Goal: Check status: Check status

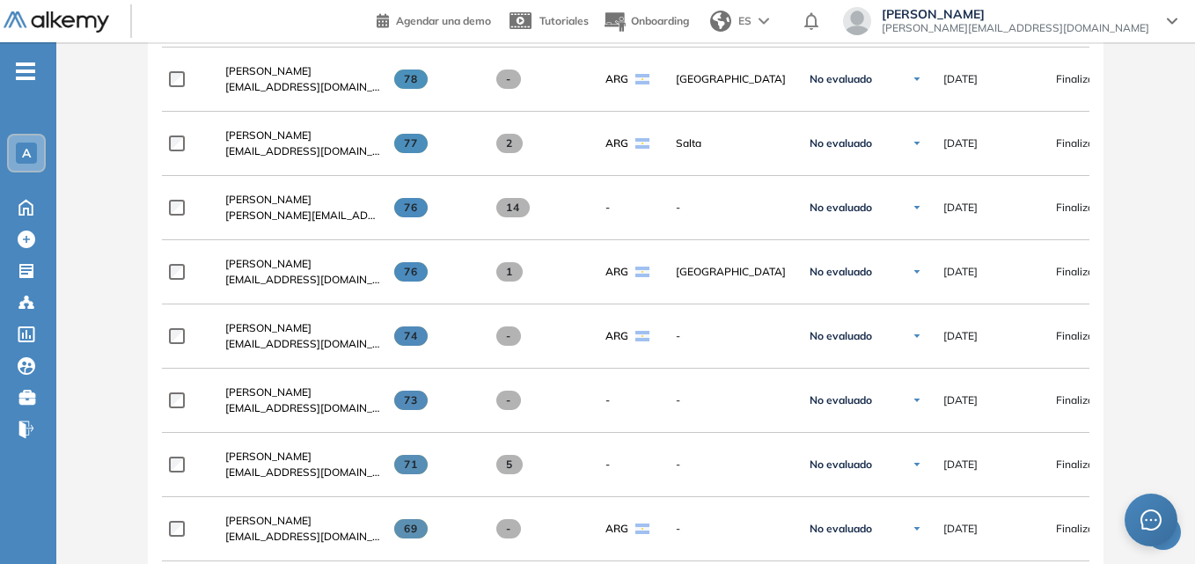
scroll to position [733, 0]
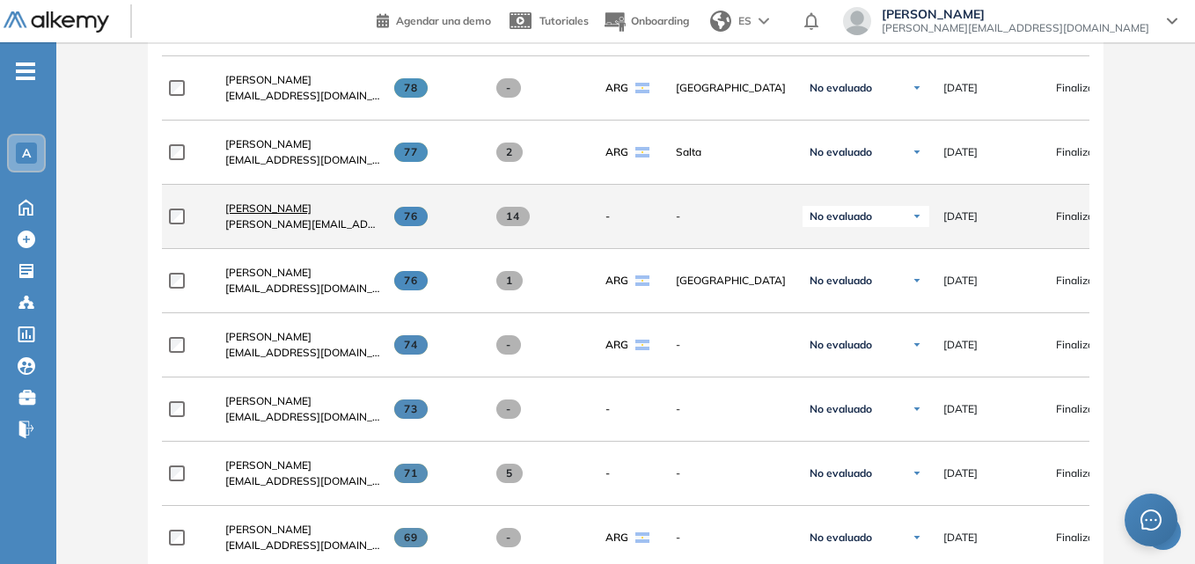
click at [257, 215] on span "[PERSON_NAME]" at bounding box center [268, 208] width 86 height 13
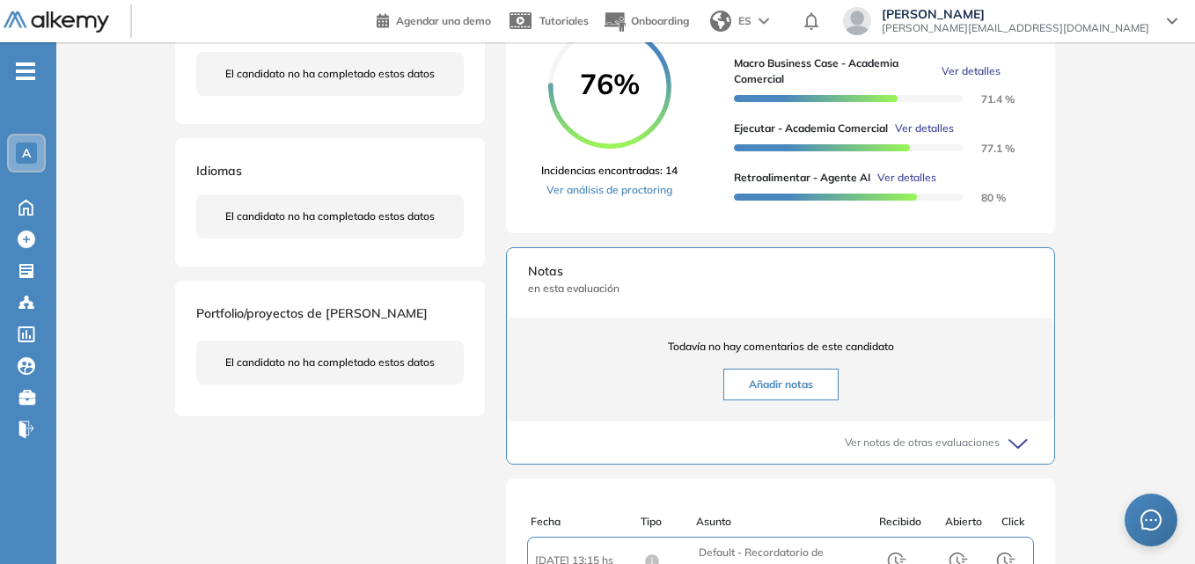
scroll to position [374, 0]
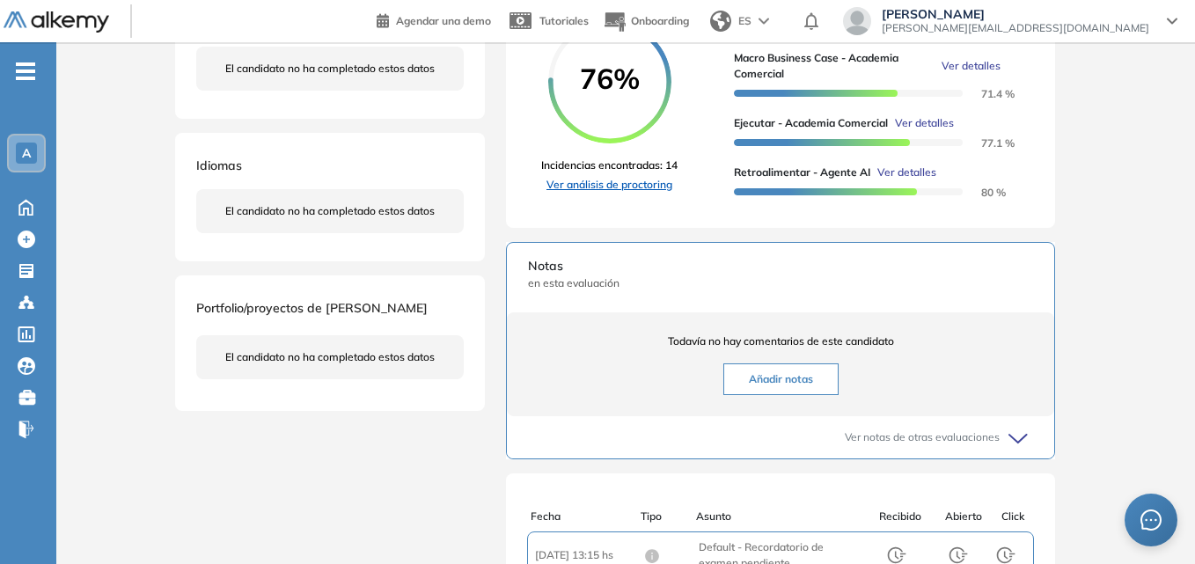
click at [616, 193] on link "Ver análisis de proctoring" at bounding box center [609, 185] width 136 height 16
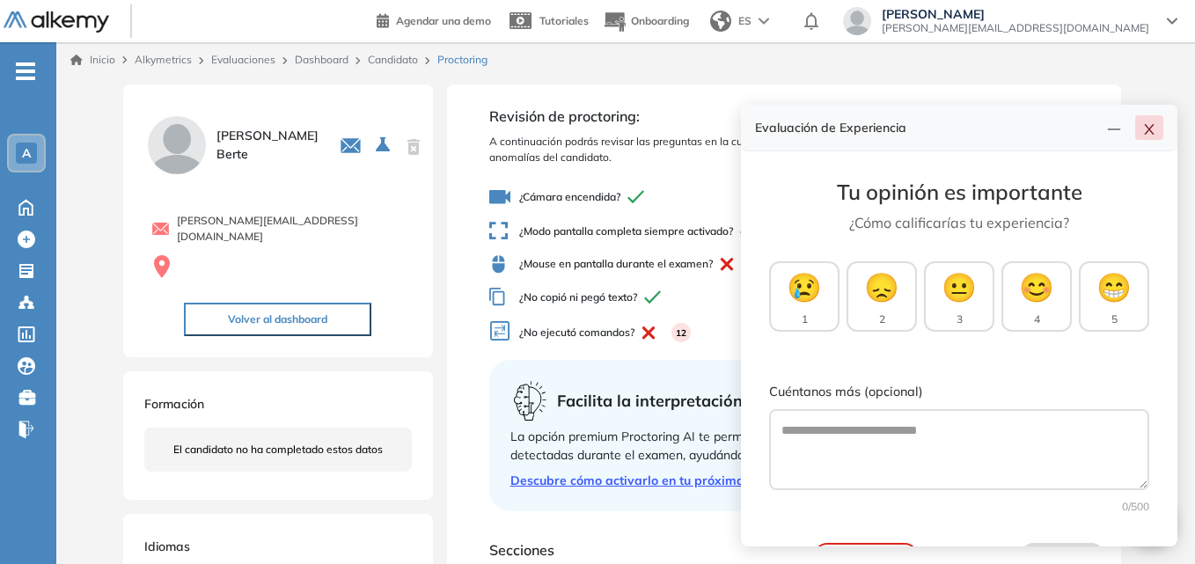
click at [1162, 127] on button "button" at bounding box center [1149, 127] width 28 height 25
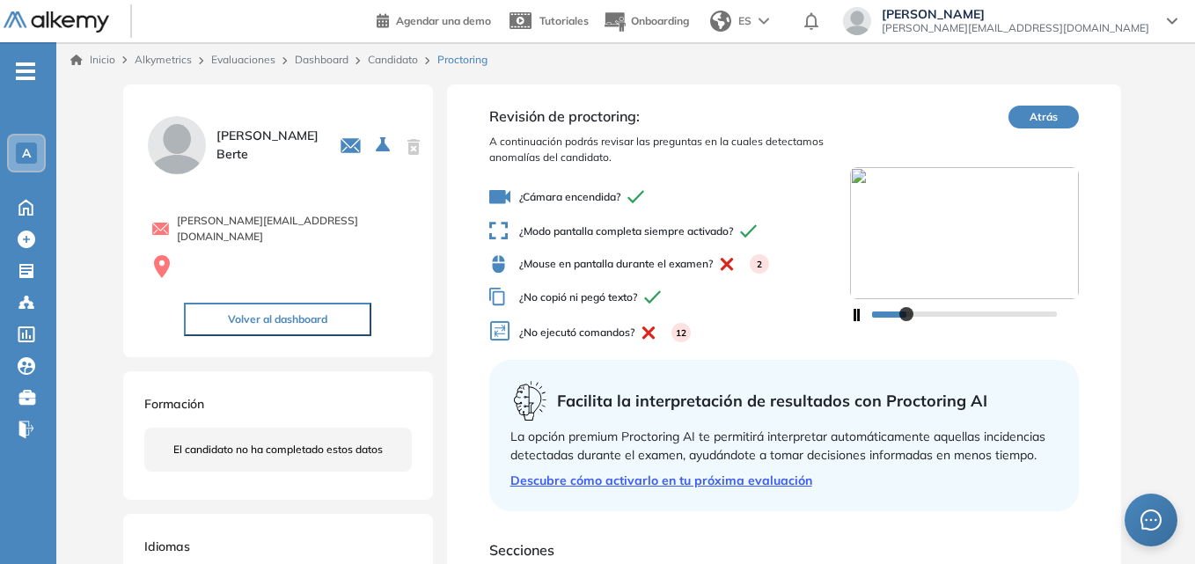
click at [907, 317] on div at bounding box center [964, 313] width 185 height 11
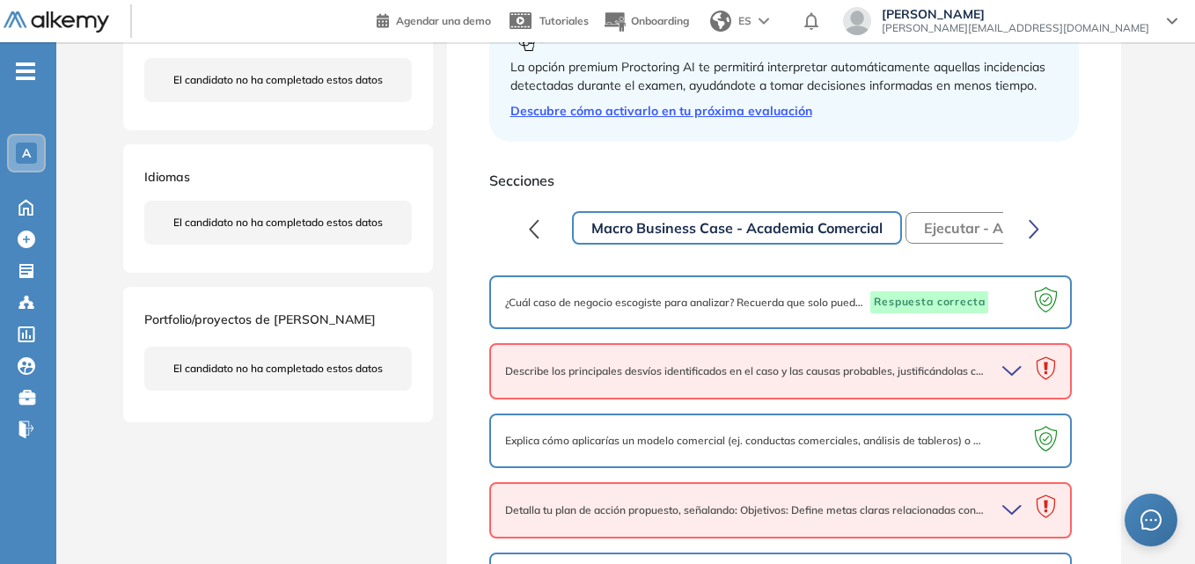
scroll to position [371, 0]
click at [1015, 366] on icon "button" at bounding box center [1015, 369] width 25 height 25
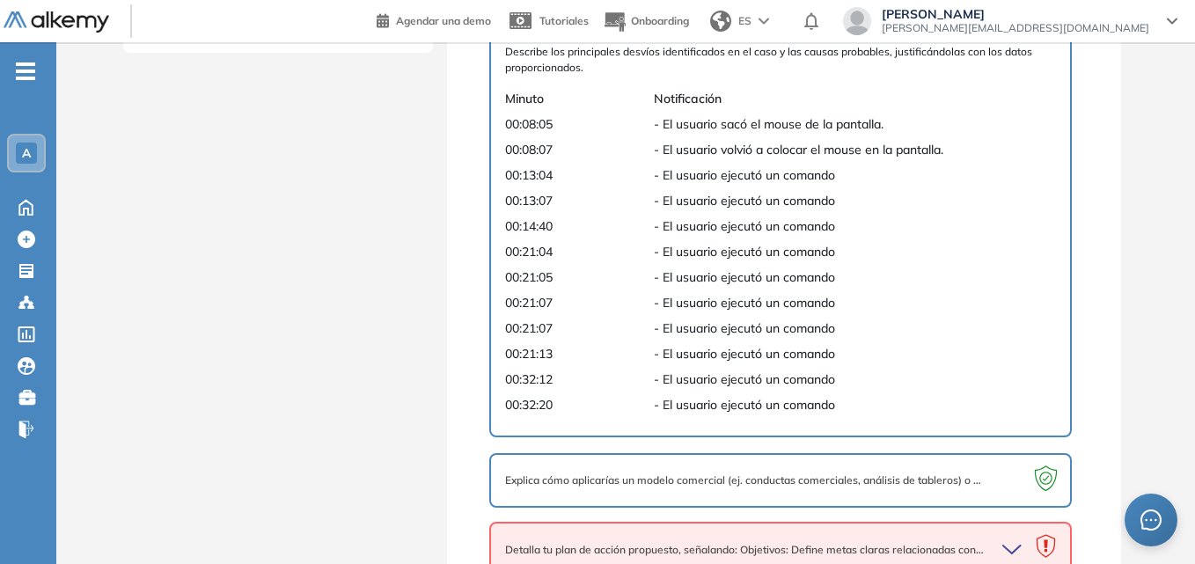
scroll to position [849, 0]
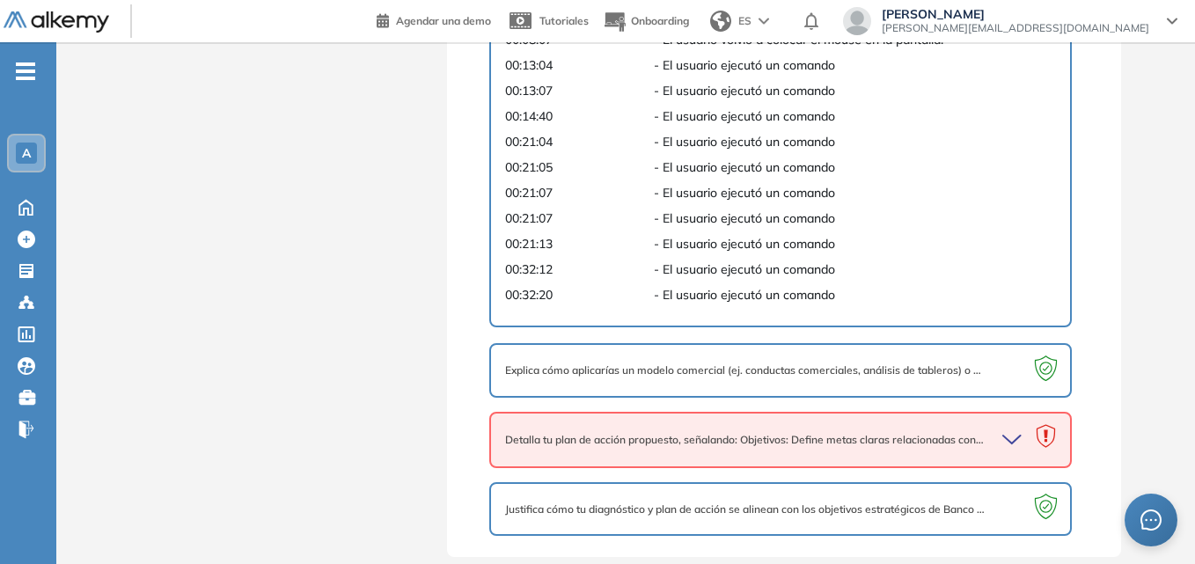
click at [1008, 442] on icon "button" at bounding box center [1015, 440] width 25 height 25
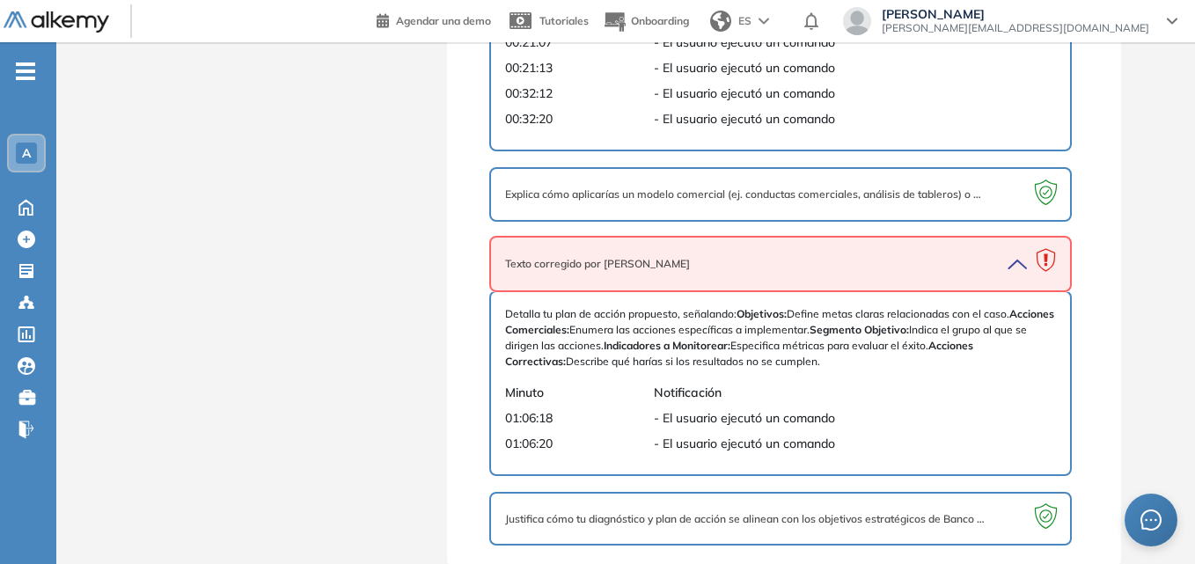
scroll to position [1027, 0]
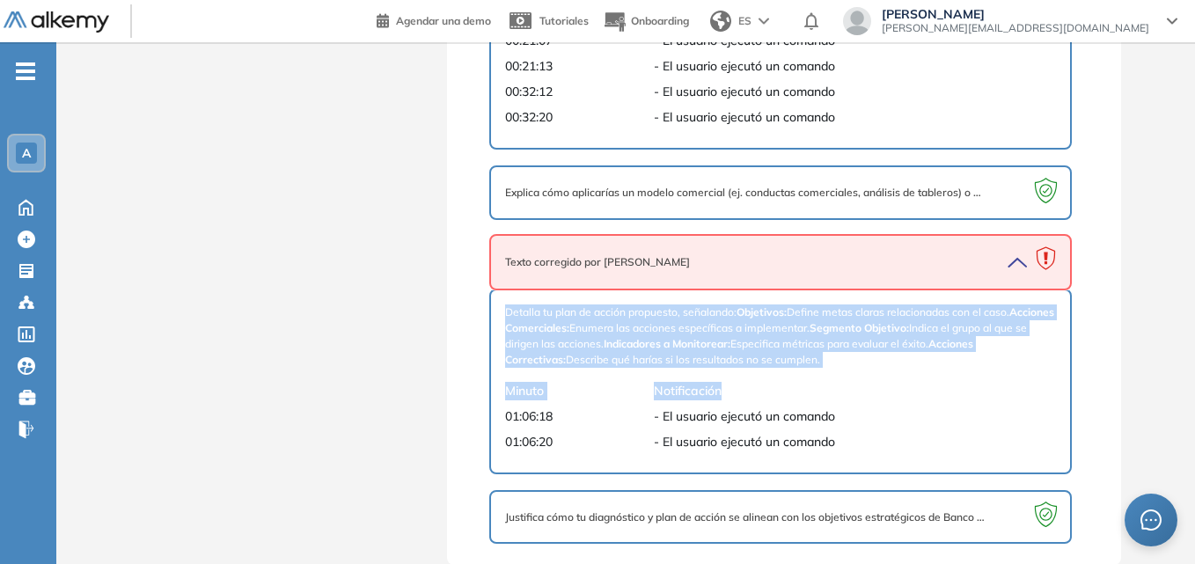
drag, startPoint x: 1193, startPoint y: 384, endPoint x: 1202, endPoint y: 288, distance: 96.3
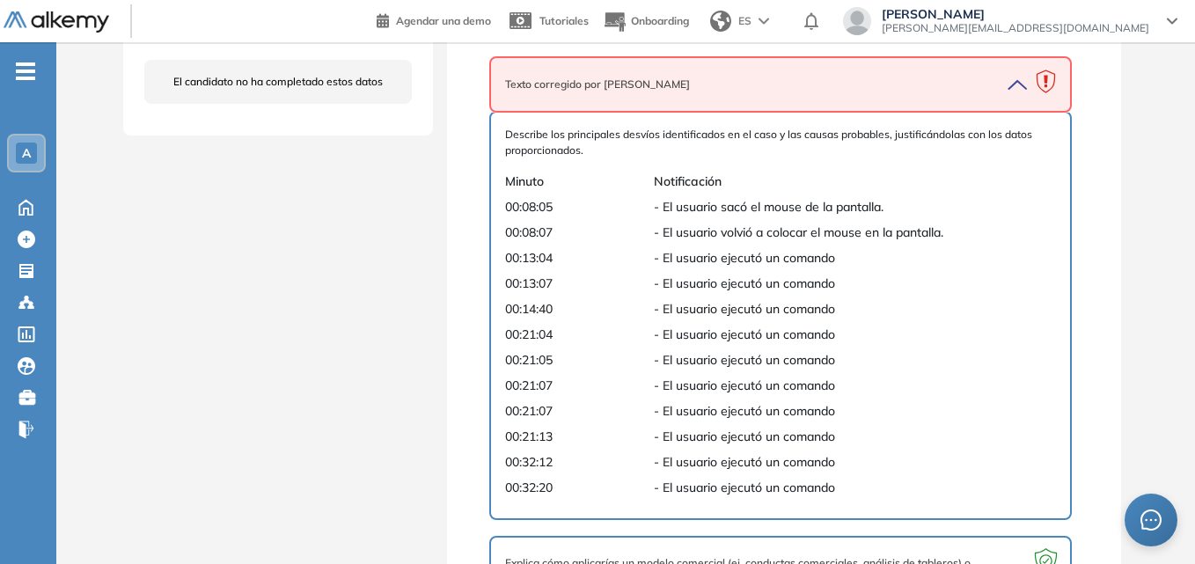
scroll to position [651, 0]
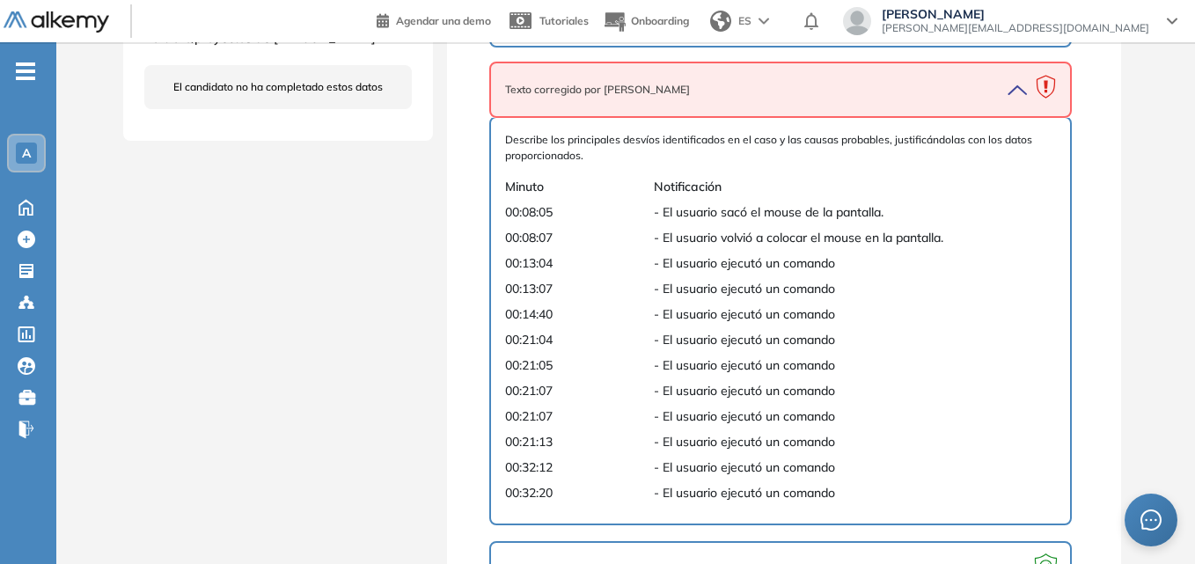
click at [1013, 89] on icon "button" at bounding box center [1015, 89] width 25 height 25
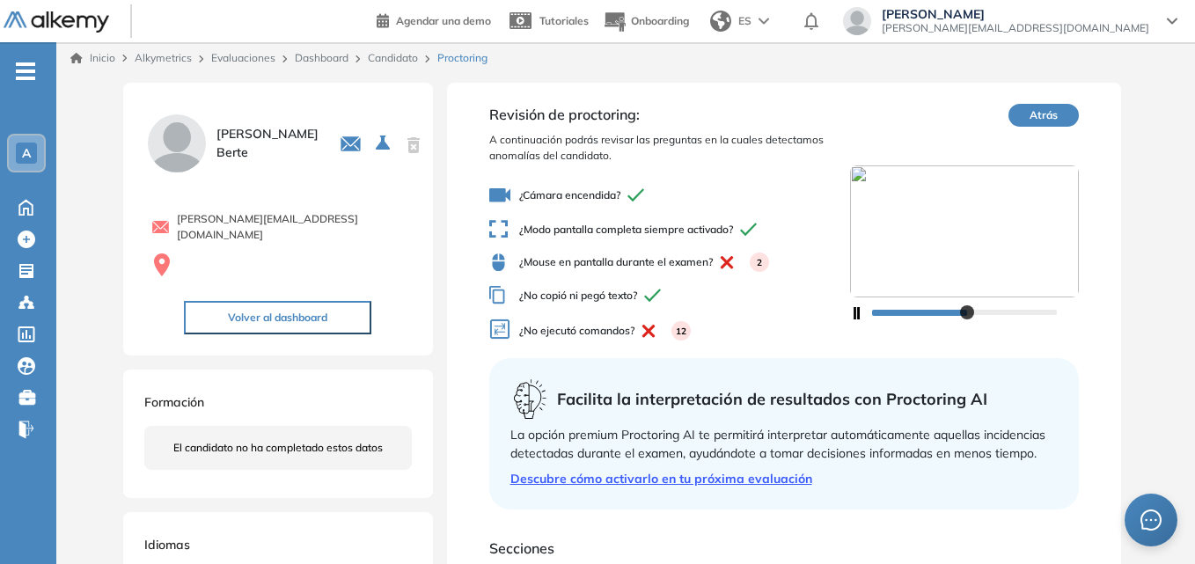
scroll to position [0, 0]
click at [494, 330] on icon at bounding box center [499, 333] width 21 height 26
click at [570, 339] on span "¿No ejecutó comandos? 12" at bounding box center [670, 333] width 362 height 26
click at [1039, 109] on button "Atrás" at bounding box center [1044, 117] width 70 height 23
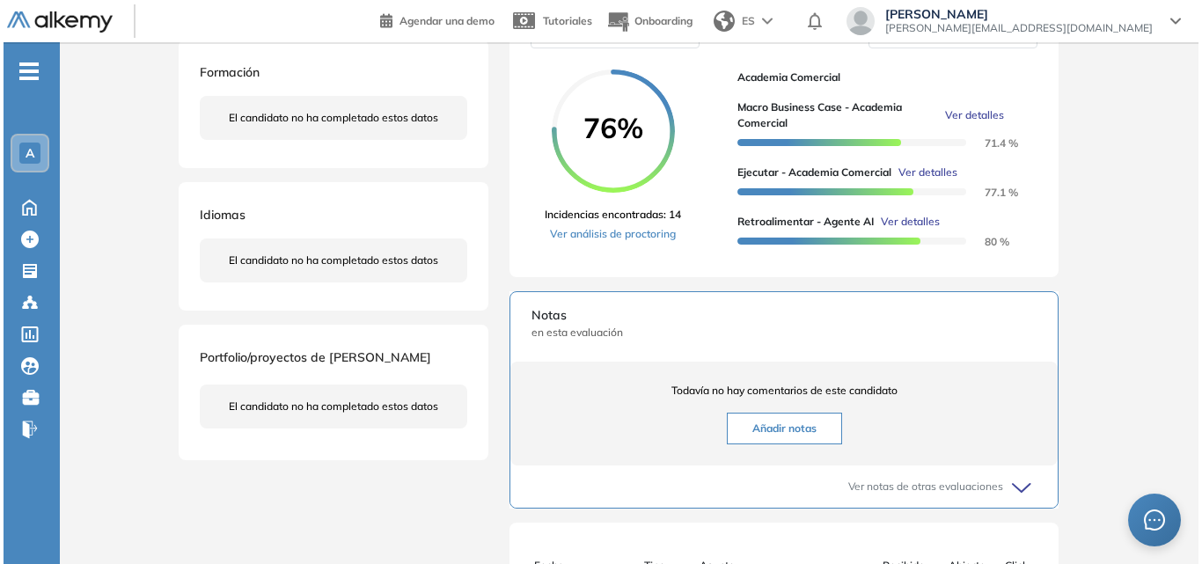
scroll to position [352, 0]
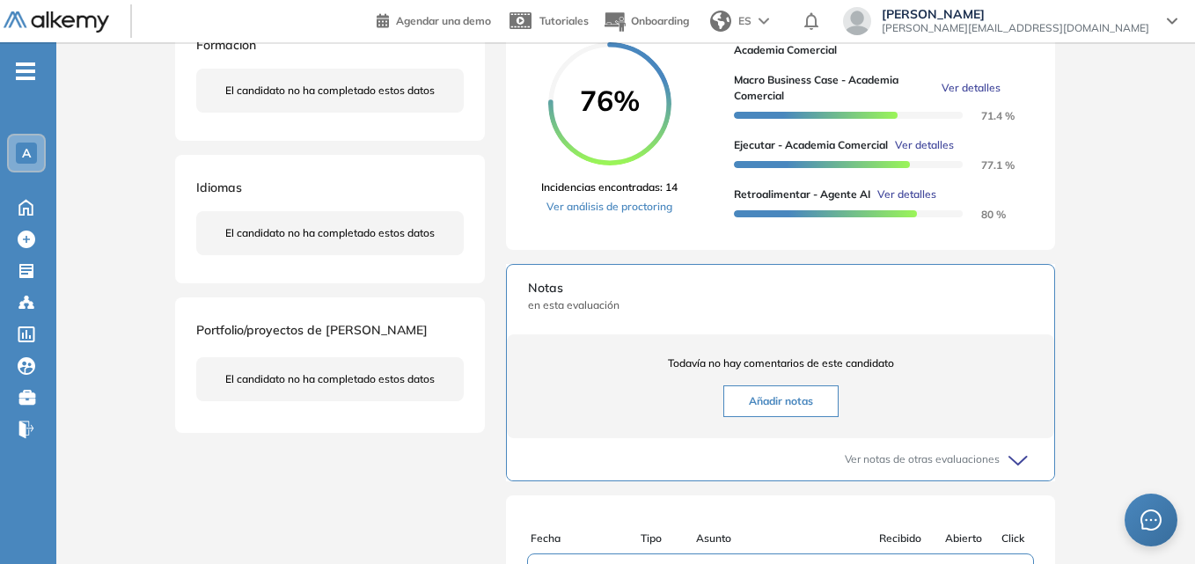
click at [907, 202] on span "Ver detalles" at bounding box center [907, 195] width 59 height 16
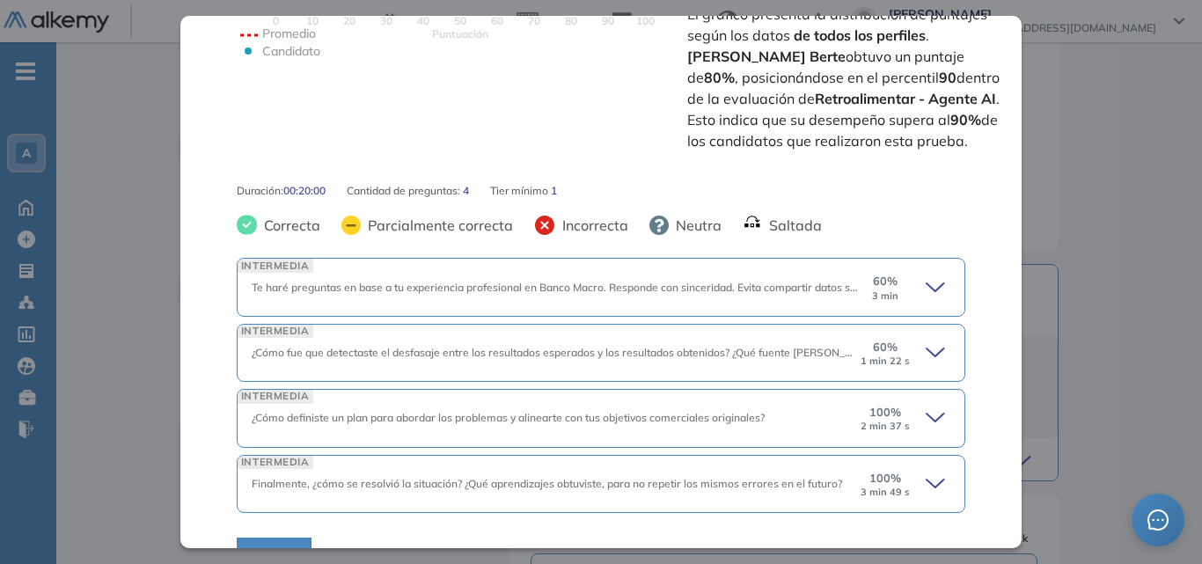
scroll to position [544, 0]
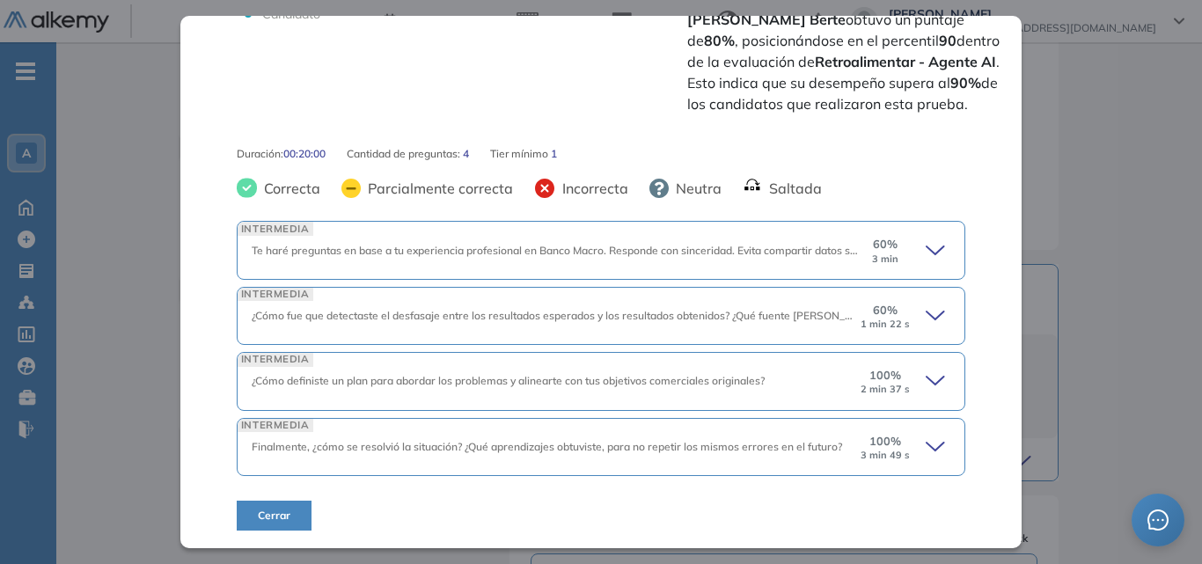
click at [926, 251] on icon at bounding box center [938, 251] width 25 height 25
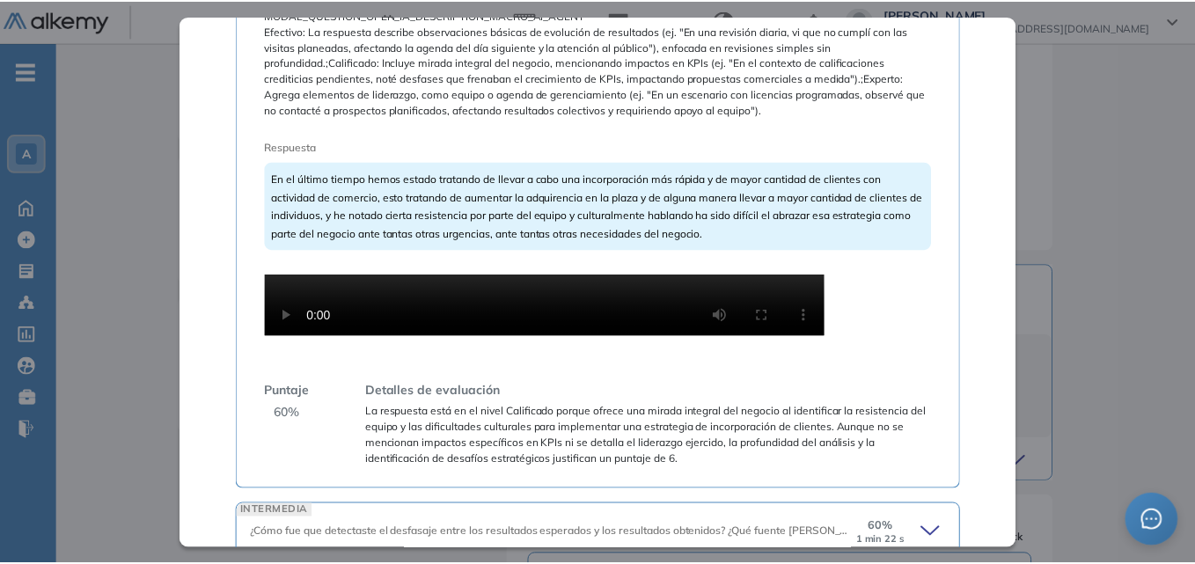
scroll to position [959, 0]
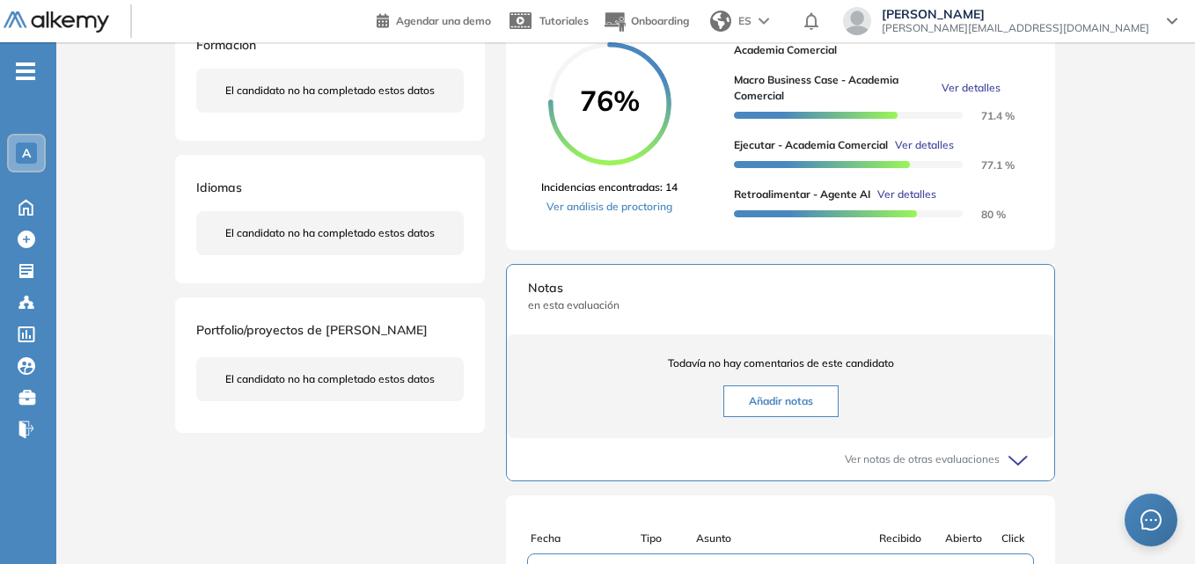
drag, startPoint x: 15, startPoint y: 2, endPoint x: 103, endPoint y: 303, distance: 313.6
click at [103, 303] on div "Inicio Alkymetrics Evaluaciones Dashboard Candidato Retroalimentar - Agente AI …" at bounding box center [625, 272] width 1139 height 1165
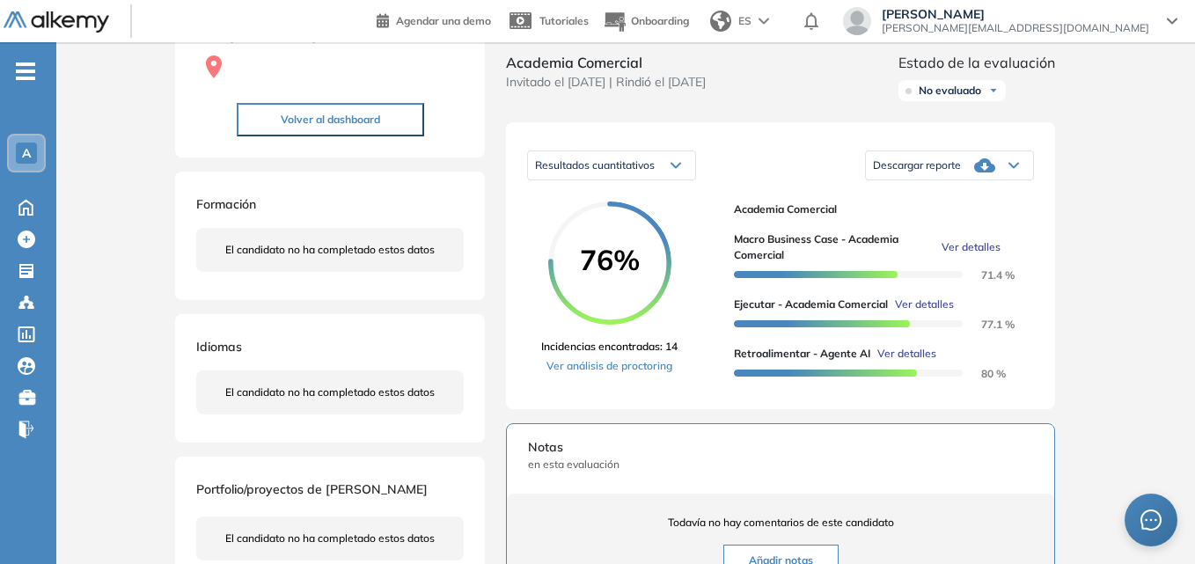
scroll to position [0, 0]
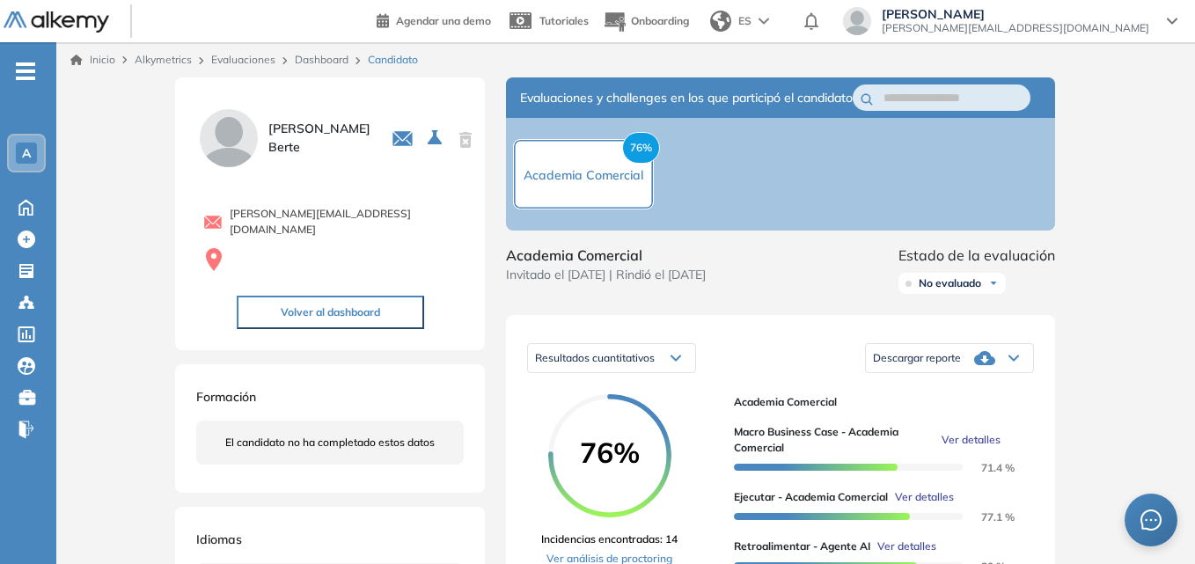
click at [22, 151] on span "A" at bounding box center [26, 153] width 9 height 14
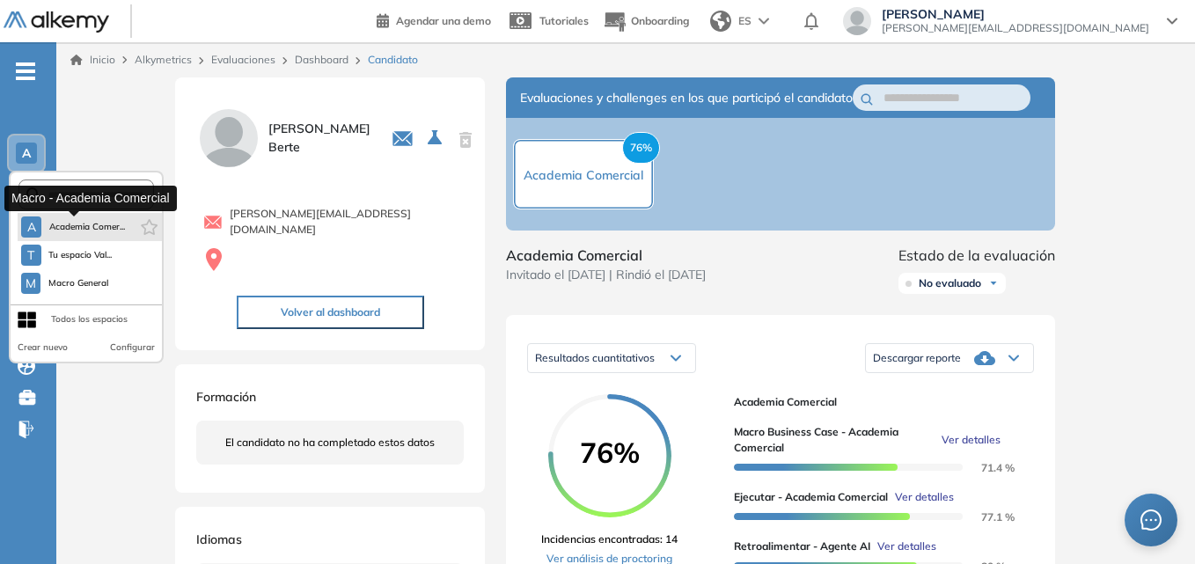
click at [66, 226] on span "Academia Comer..." at bounding box center [86, 227] width 77 height 14
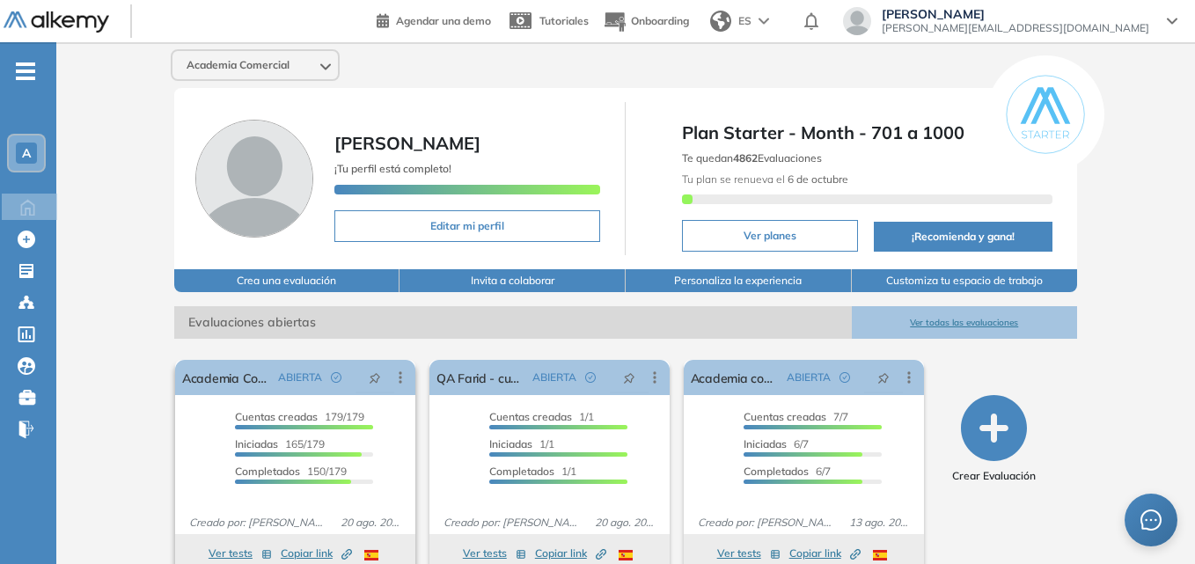
scroll to position [257, 0]
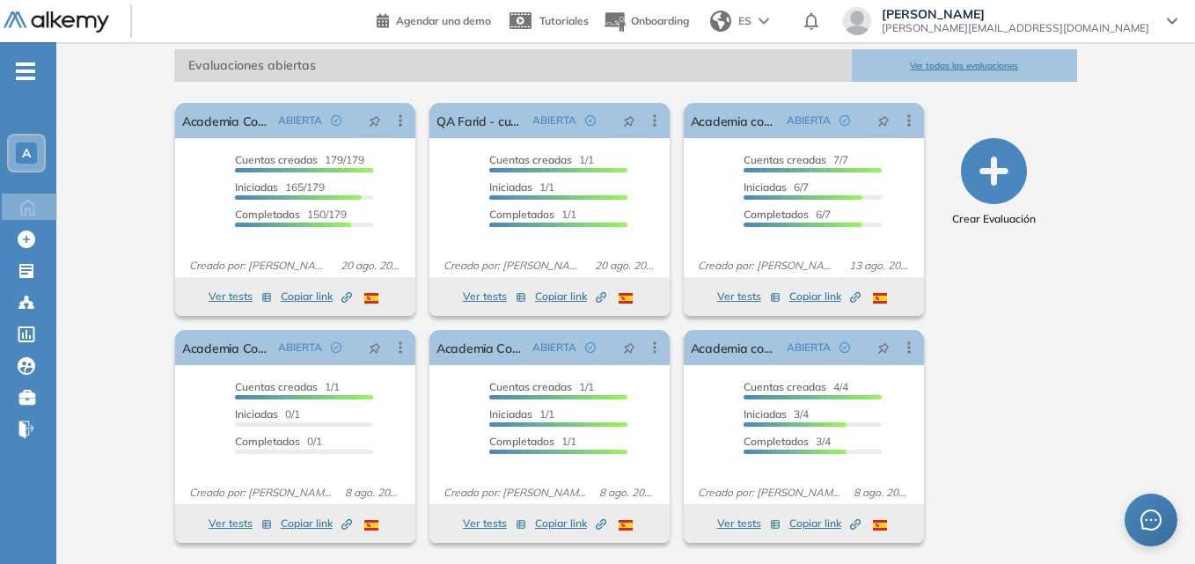
click at [18, 154] on div "A" at bounding box center [26, 153] width 21 height 21
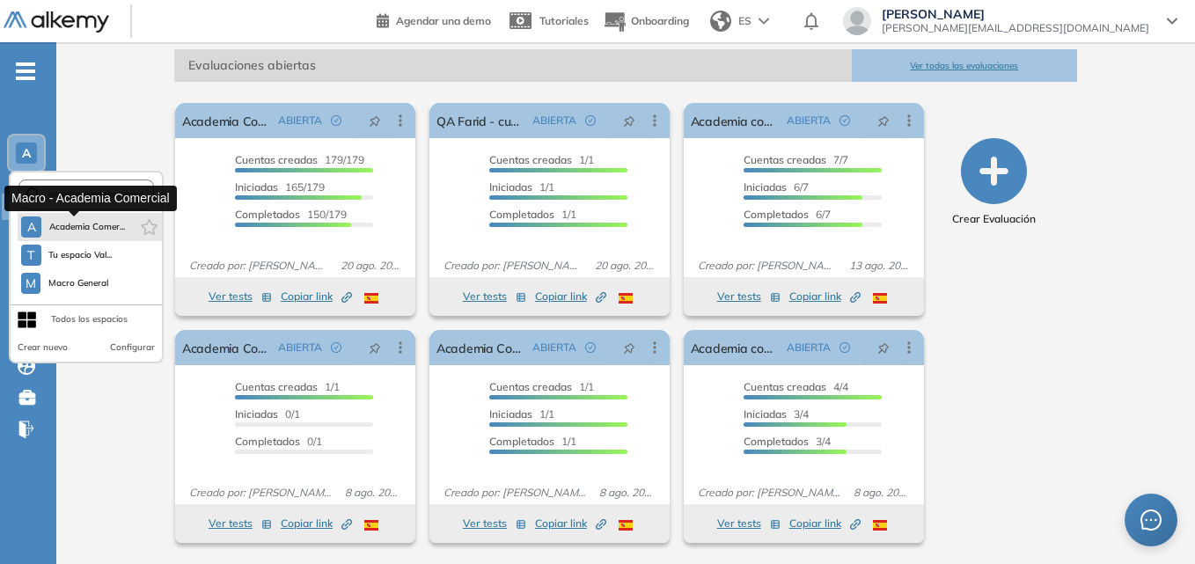
click at [64, 224] on span "Academia Comer..." at bounding box center [86, 227] width 77 height 14
click at [62, 224] on span "Academia Comer..." at bounding box center [86, 227] width 77 height 14
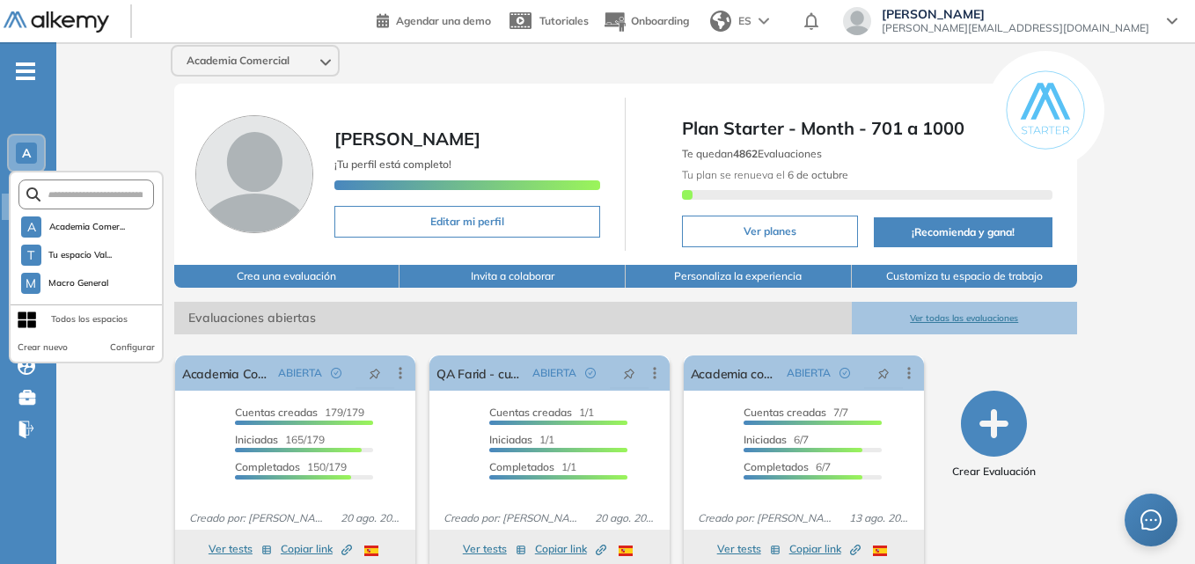
scroll to position [0, 0]
